Goal: Information Seeking & Learning: Learn about a topic

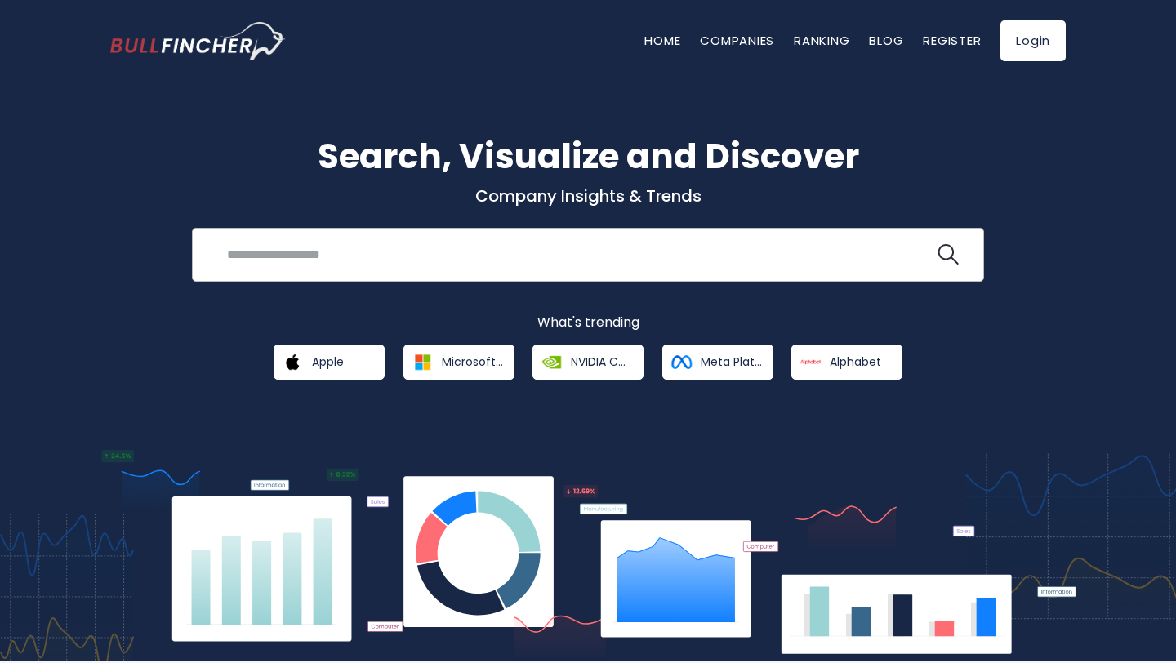
click at [399, 252] on input "search" at bounding box center [575, 254] width 717 height 30
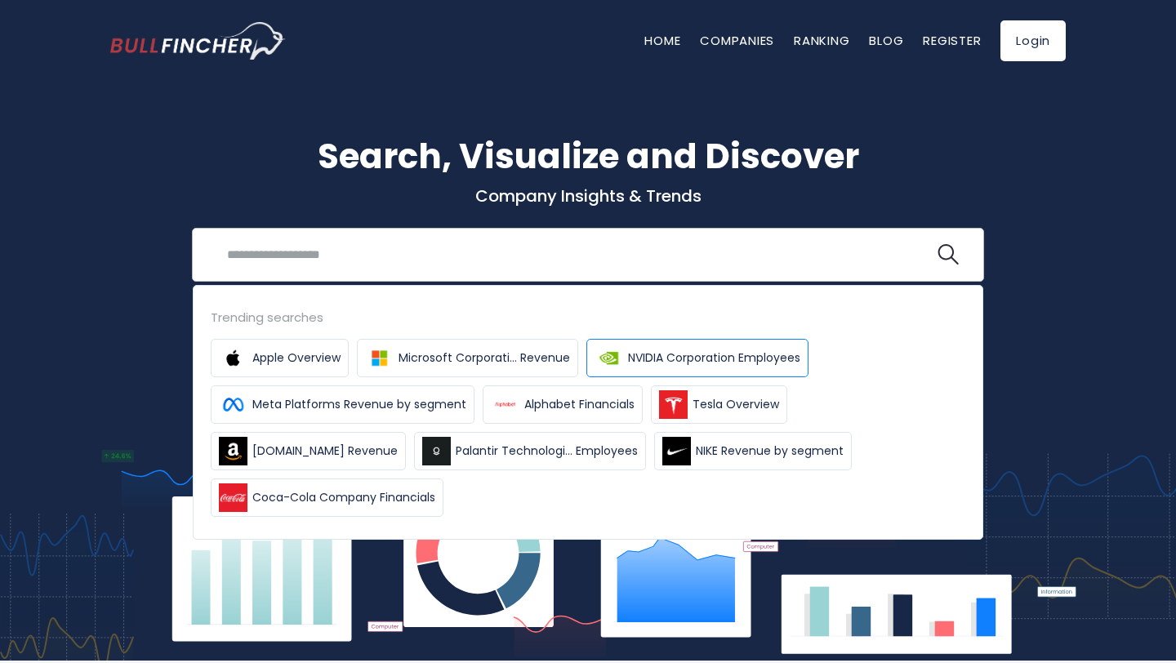
click at [671, 355] on span "NVIDIA Corporation Employees" at bounding box center [714, 358] width 172 height 17
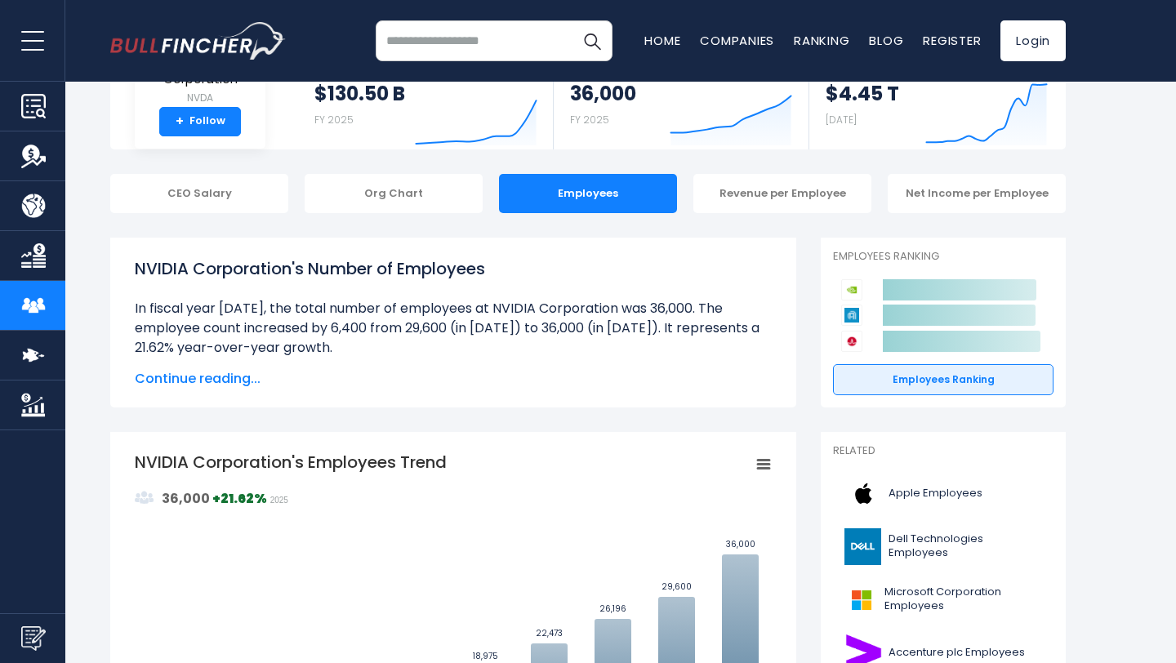
scroll to position [72, 0]
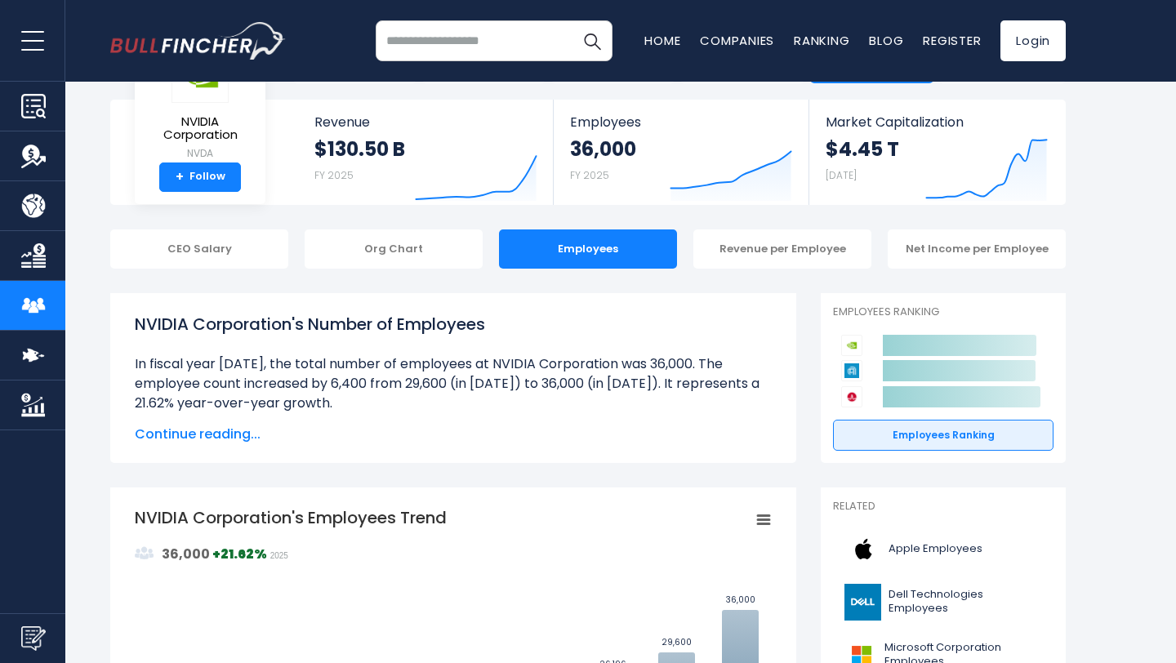
click at [435, 47] on input "search" at bounding box center [494, 40] width 237 height 41
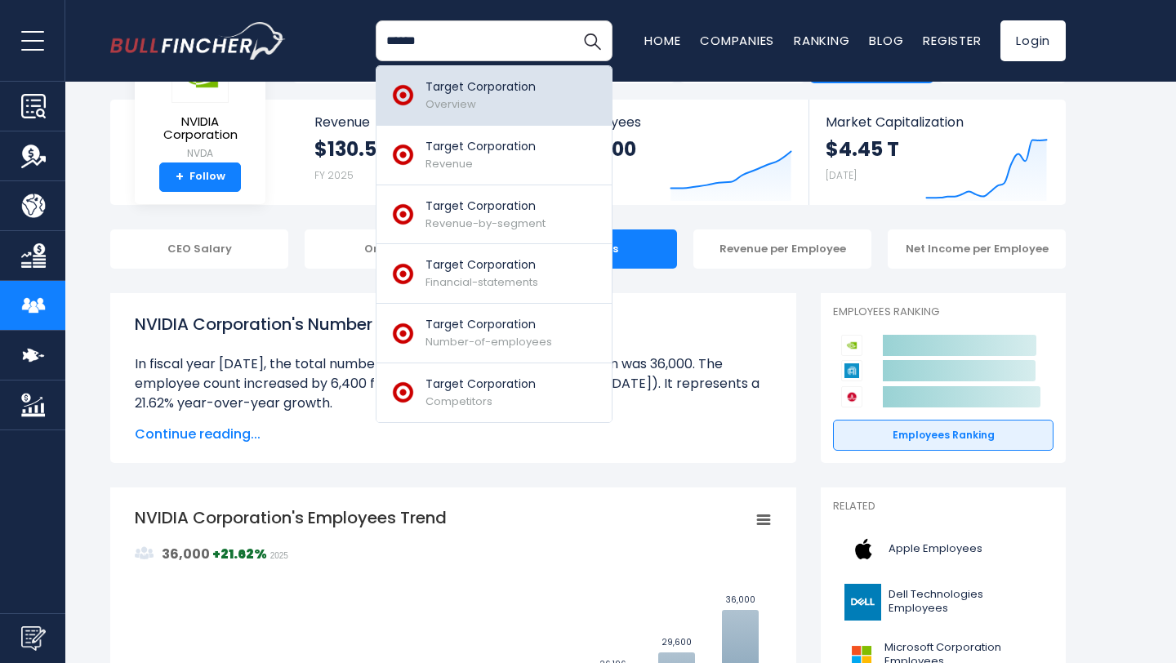
type input "******"
click at [484, 96] on div "Target Corporation Overview" at bounding box center [481, 95] width 110 height 34
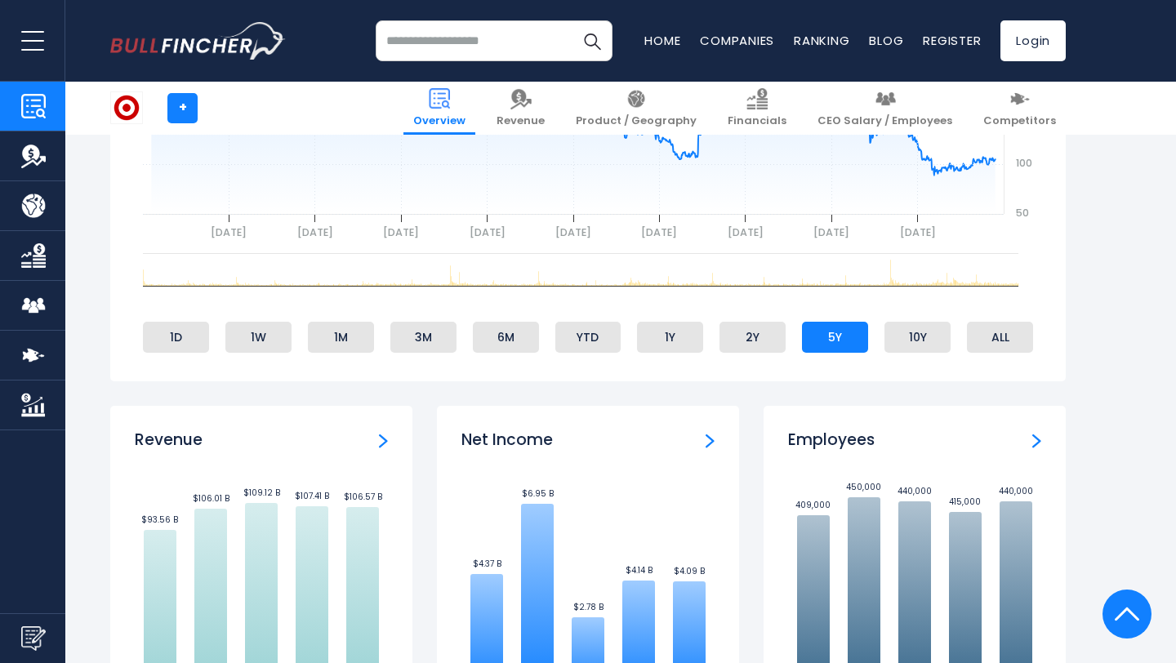
scroll to position [819, 0]
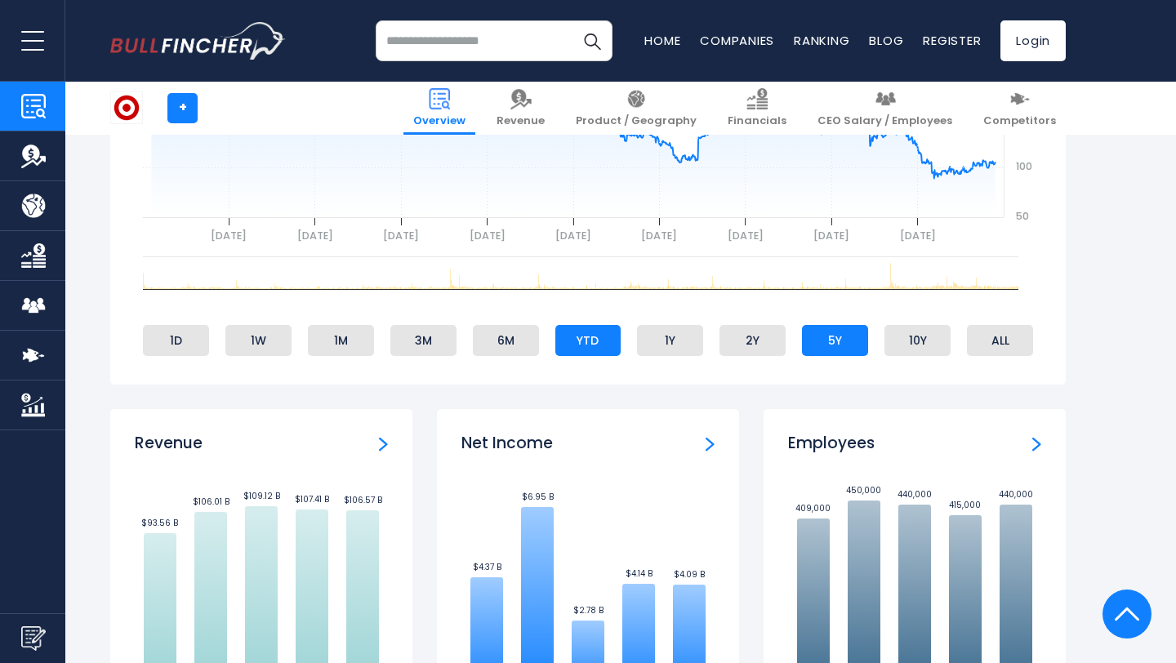
click at [584, 341] on li "YTD" at bounding box center [589, 340] width 66 height 31
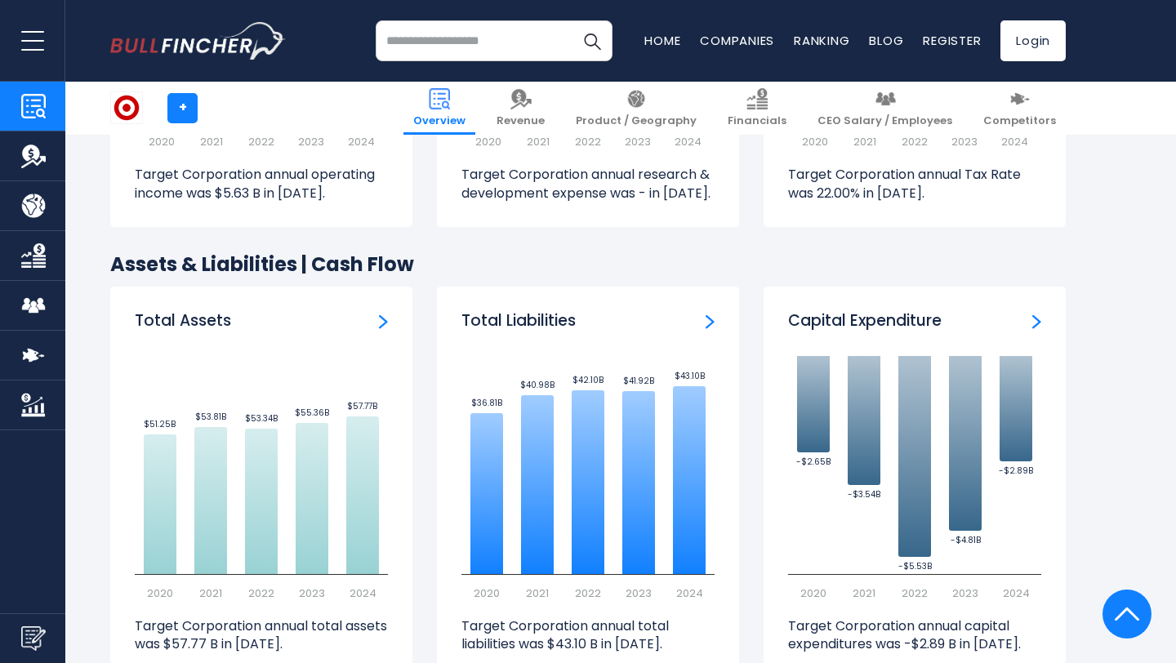
scroll to position [2796, 0]
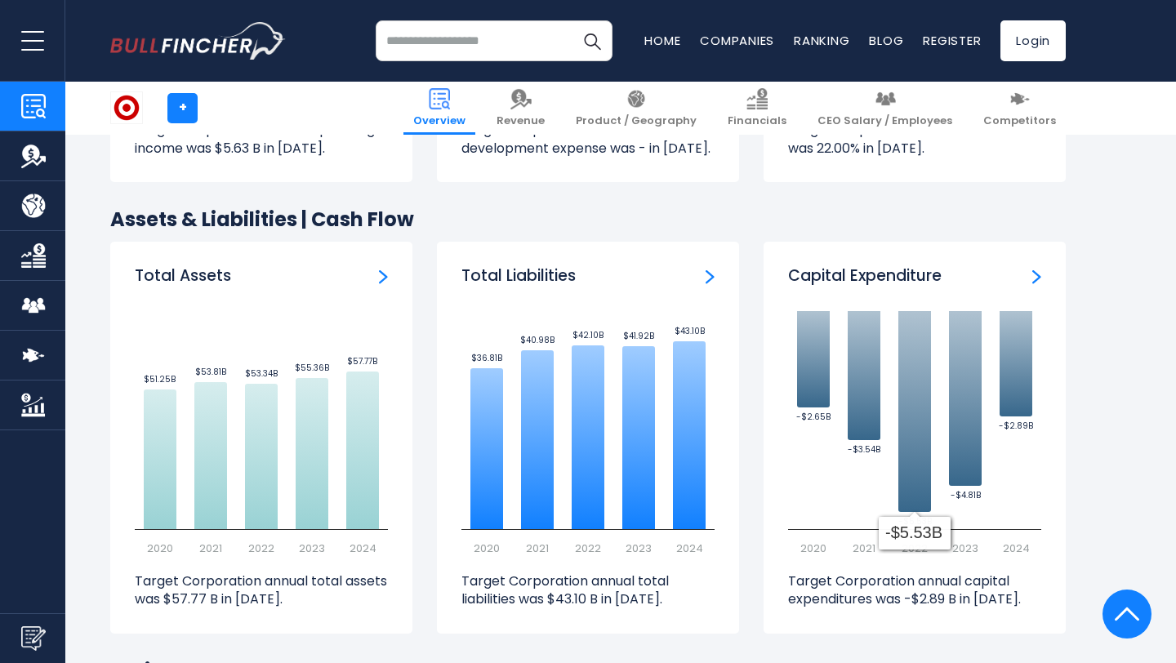
click at [896, 287] on h3 "Capital Expenditure" at bounding box center [865, 276] width 154 height 20
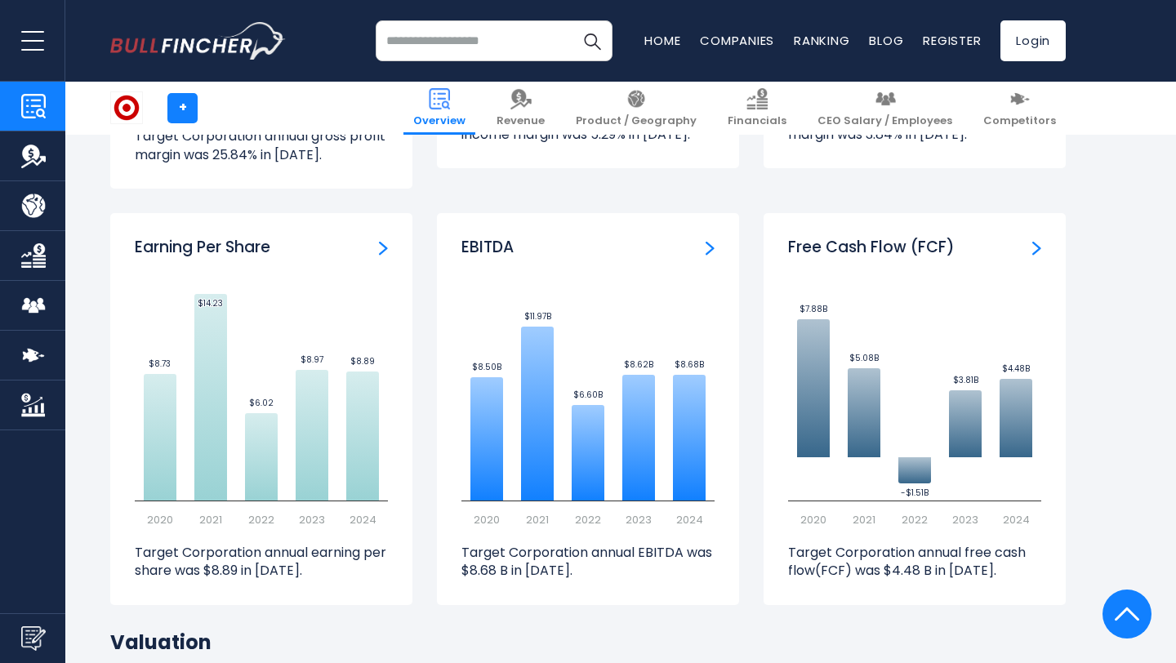
scroll to position [4108, 0]
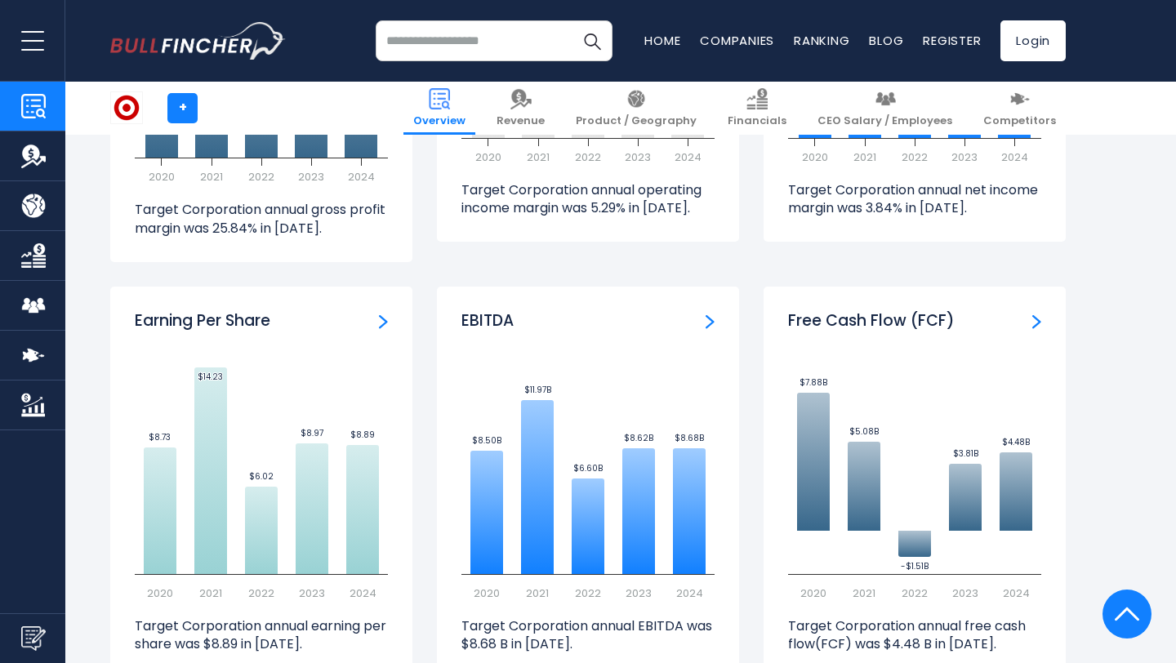
click at [921, 400] on icon "Created with Highcharts 12.1.2 $7.88B ​ $7.88B $5.08B ​ $5.08B -$1.51B ​ -$1.51…" at bounding box center [914, 478] width 253 height 245
click at [1033, 315] on img "Free Cash Flow" at bounding box center [1037, 322] width 9 height 15
click at [1037, 315] on img "Free Cash Flow" at bounding box center [1037, 322] width 9 height 15
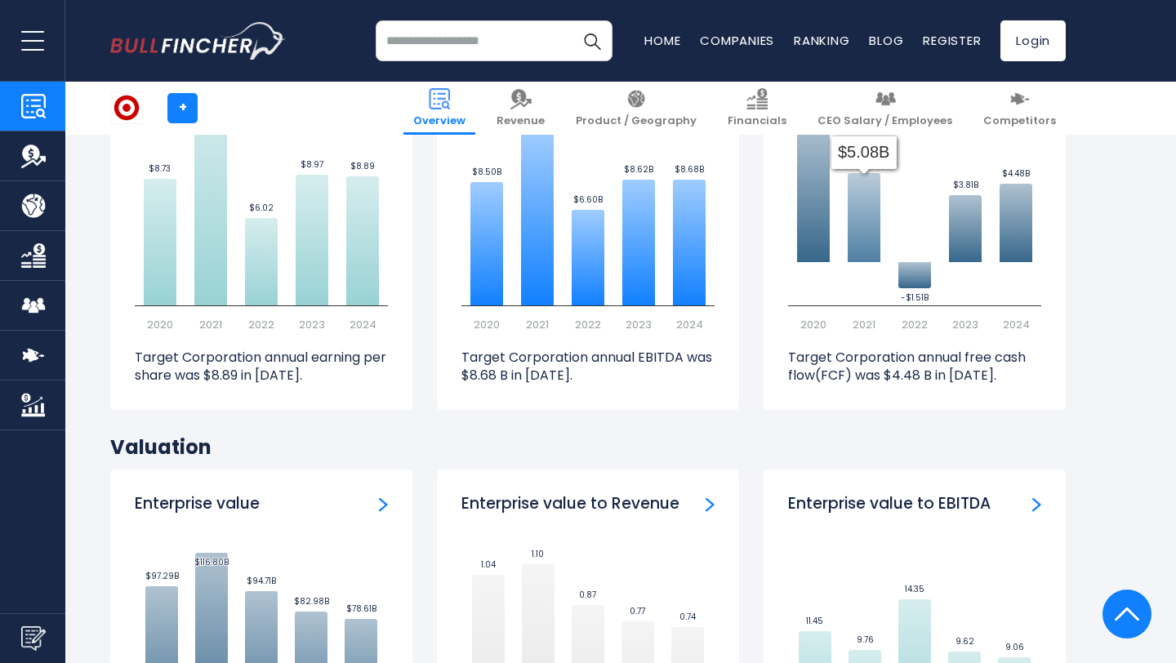
scroll to position [4443, 0]
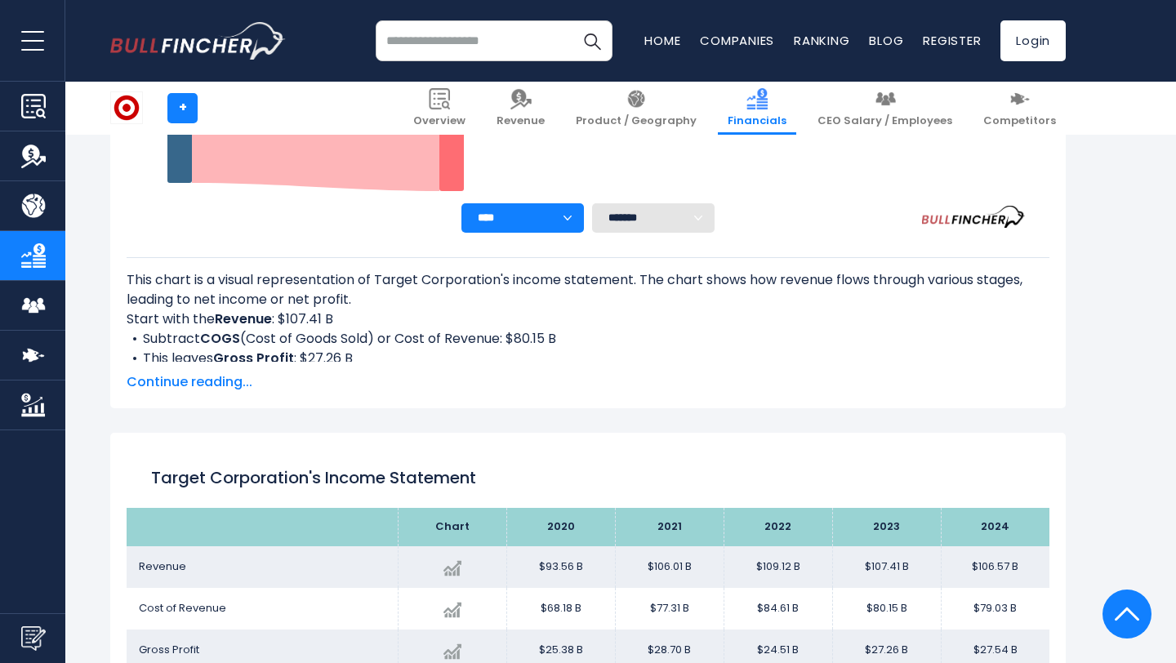
scroll to position [586, 0]
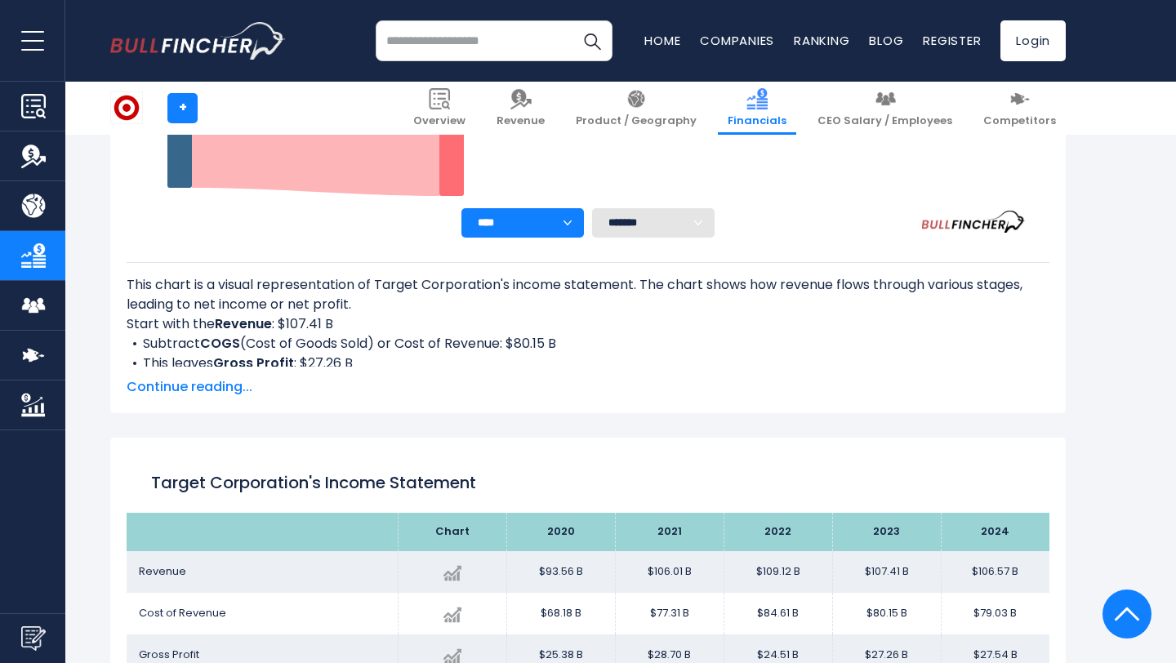
click at [661, 229] on select "******* ** ** ** **" at bounding box center [653, 222] width 123 height 29
select select "**"
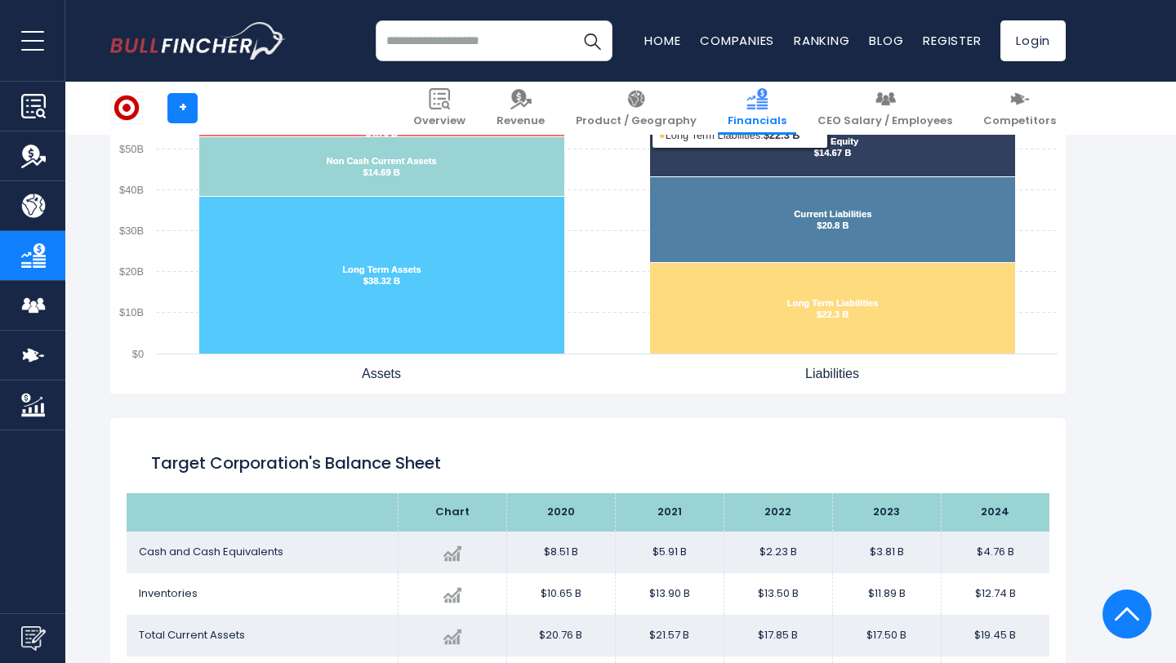
scroll to position [1639, 0]
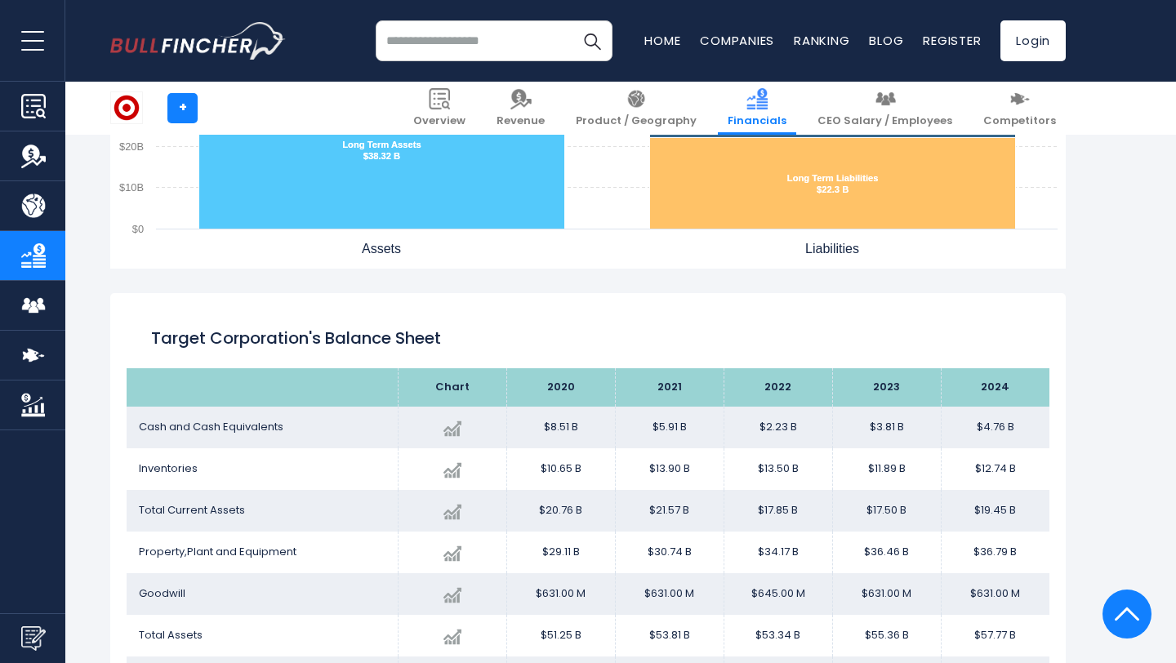
drag, startPoint x: 163, startPoint y: 45, endPoint x: 262, endPoint y: 4, distance: 107.0
click at [0, 0] on header "Overview Revenue Product / Geography Ratios" at bounding box center [588, 41] width 1176 height 82
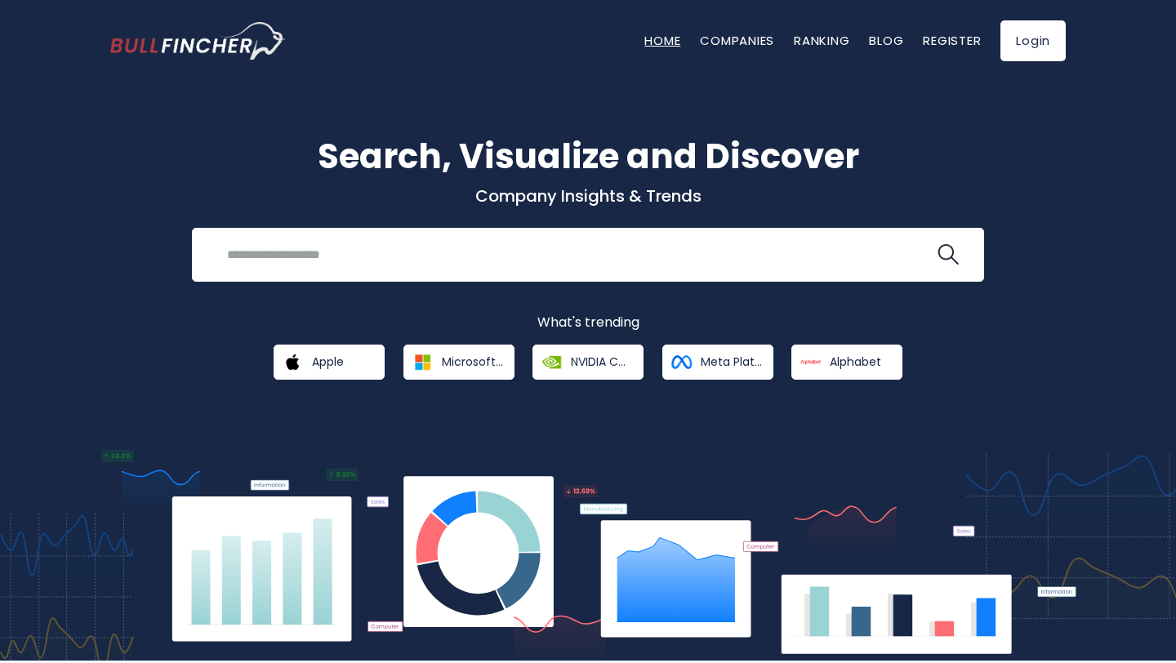
click at [656, 47] on link "Home" at bounding box center [663, 40] width 36 height 17
click at [653, 45] on link "Home" at bounding box center [663, 40] width 36 height 17
